Goal: Find specific page/section: Find specific page/section

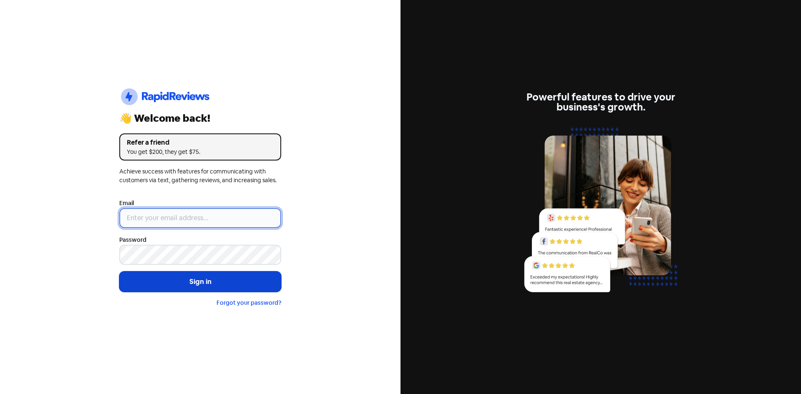
type input "[PERSON_NAME][EMAIL_ADDRESS][DOMAIN_NAME][PERSON_NAME]"
click at [192, 275] on button "Sign in" at bounding box center [200, 282] width 162 height 21
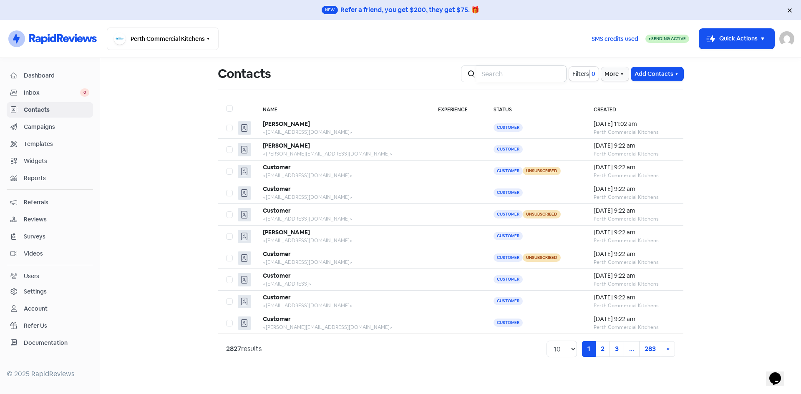
click at [499, 75] on input "search" at bounding box center [521, 73] width 90 height 17
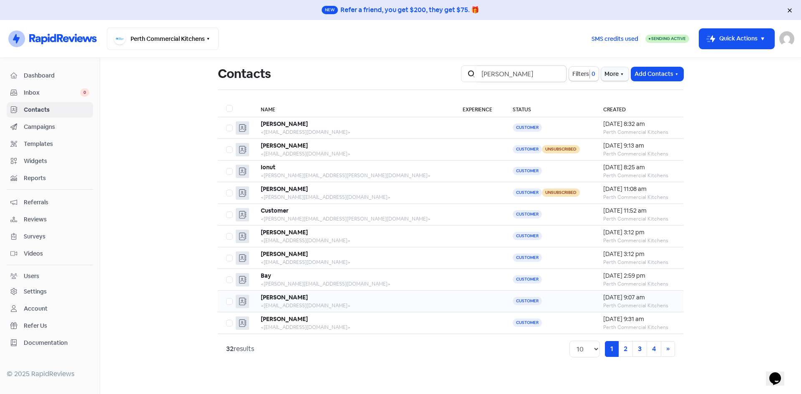
type input "john"
click at [563, 299] on td "Customer" at bounding box center [549, 302] width 91 height 22
click at [590, 349] on select "10 20 30 50 100" at bounding box center [584, 349] width 30 height 17
select select "100"
click at [569, 341] on select "10 20 30 50 100" at bounding box center [584, 349] width 30 height 17
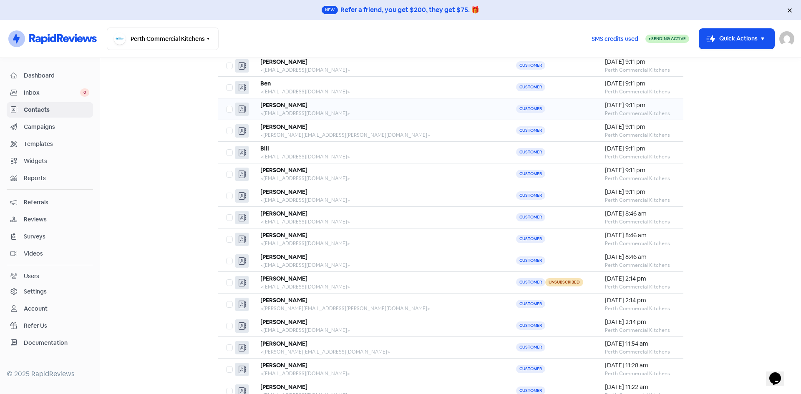
scroll to position [417, 0]
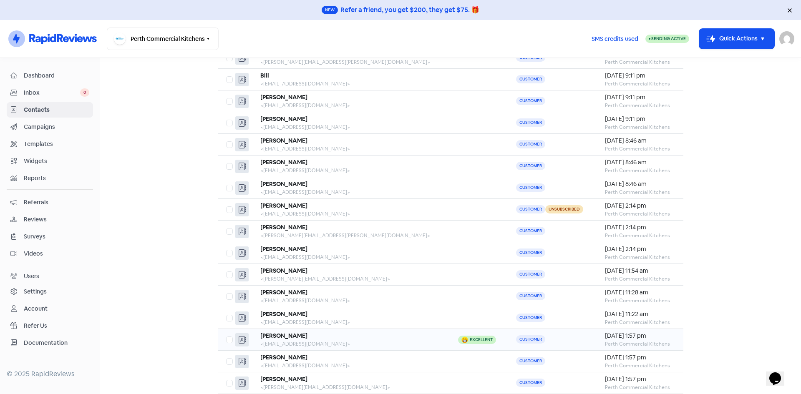
click at [355, 344] on div "<bakedinbyford@gmail.com>" at bounding box center [350, 344] width 181 height 8
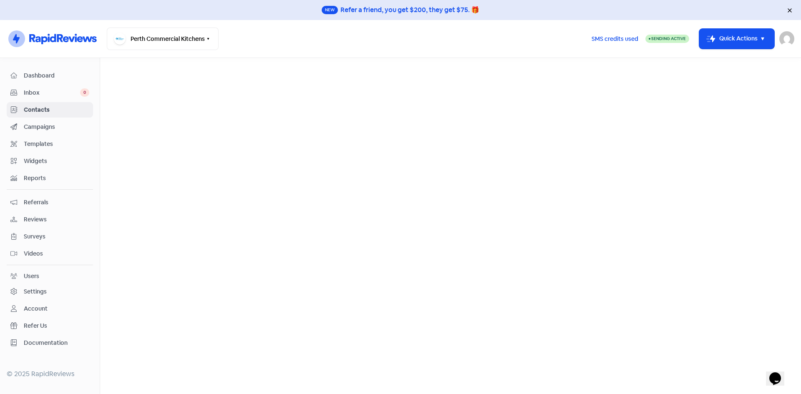
select select "100"
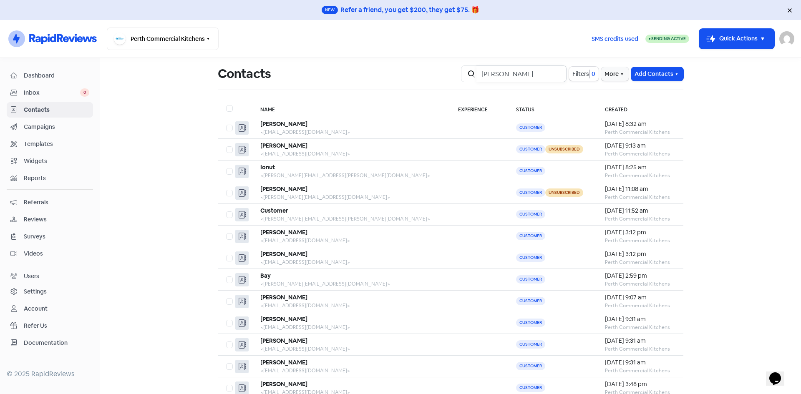
click at [518, 75] on input "john" at bounding box center [521, 73] width 90 height 17
type input "jo"
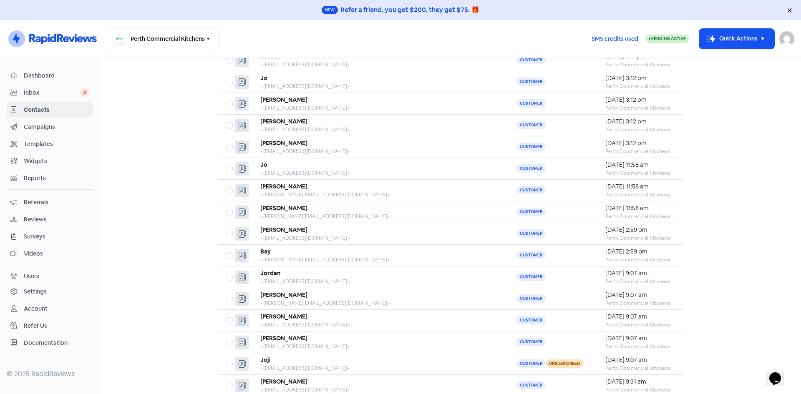
scroll to position [584, 0]
